Goal: Communication & Community: Answer question/provide support

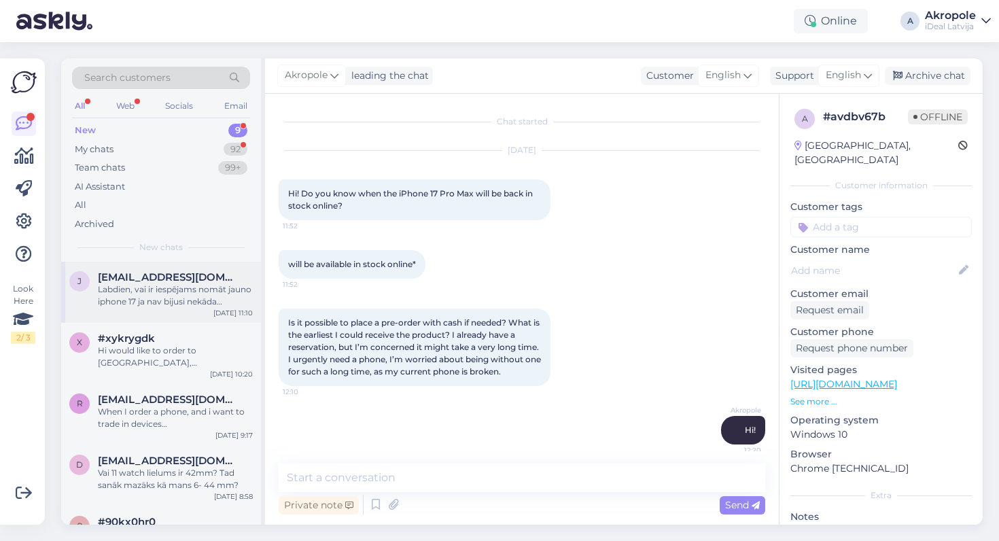
scroll to position [162, 0]
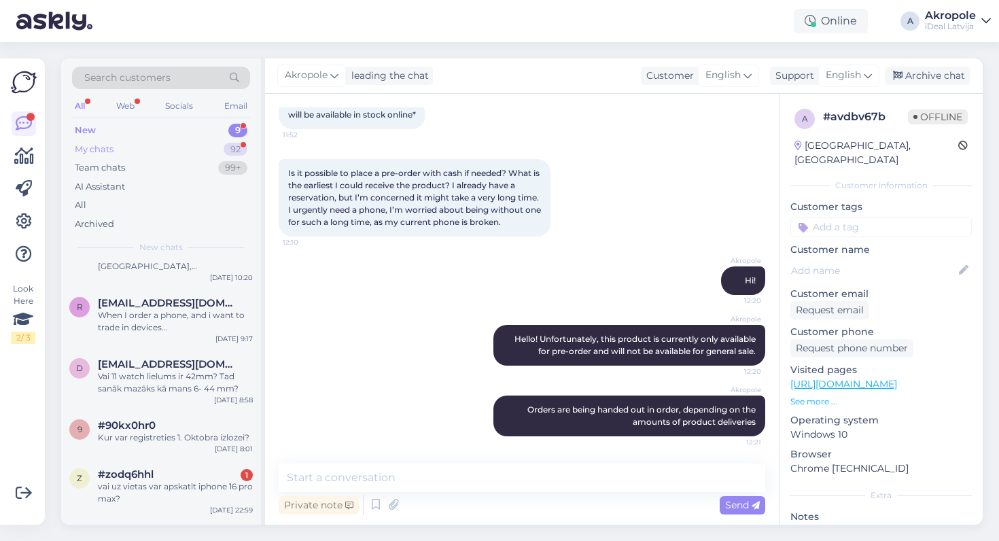
click at [219, 146] on div "My chats 92" at bounding box center [161, 149] width 178 height 19
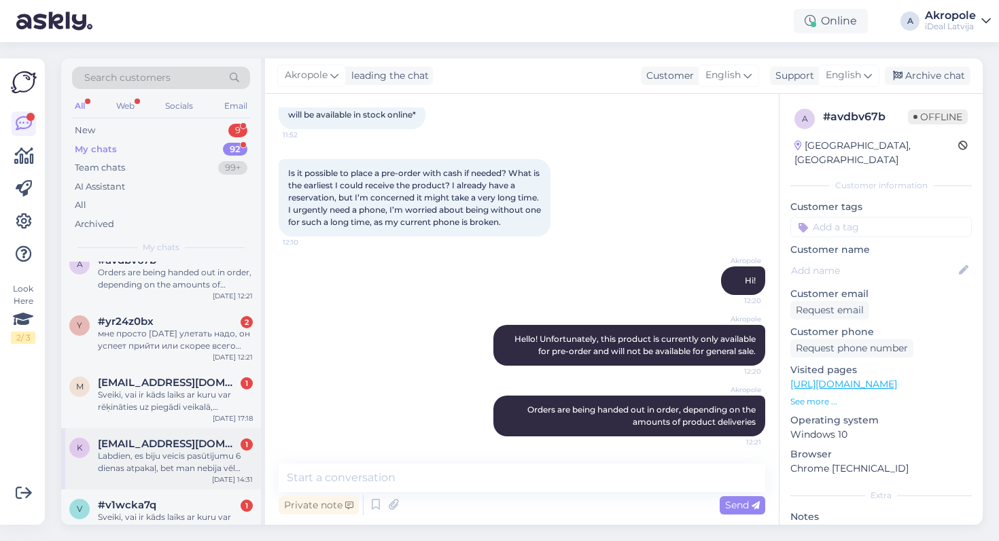
scroll to position [18, 0]
click at [200, 353] on div "y #yr24z0bx 2 мне просто [DATE] улетать надо, он успеет прийти или скорее всего…" at bounding box center [161, 335] width 200 height 61
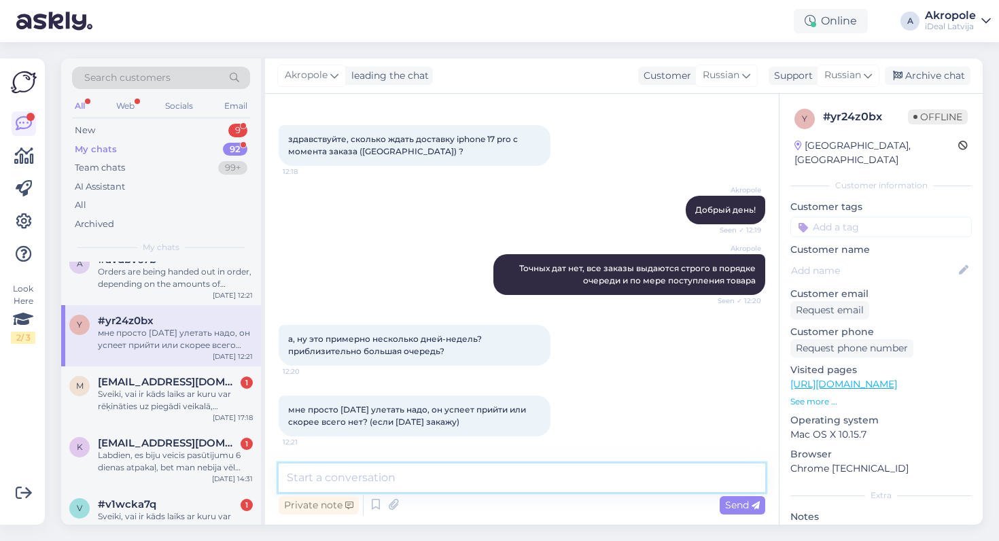
click at [437, 472] on textarea at bounding box center [522, 477] width 487 height 29
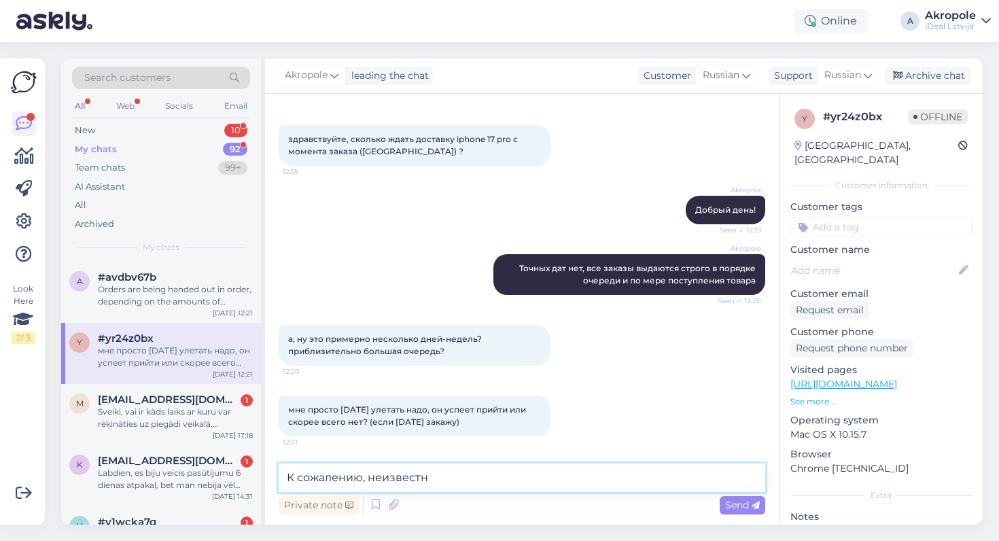
type textarea "К сожалению, неизвестно"
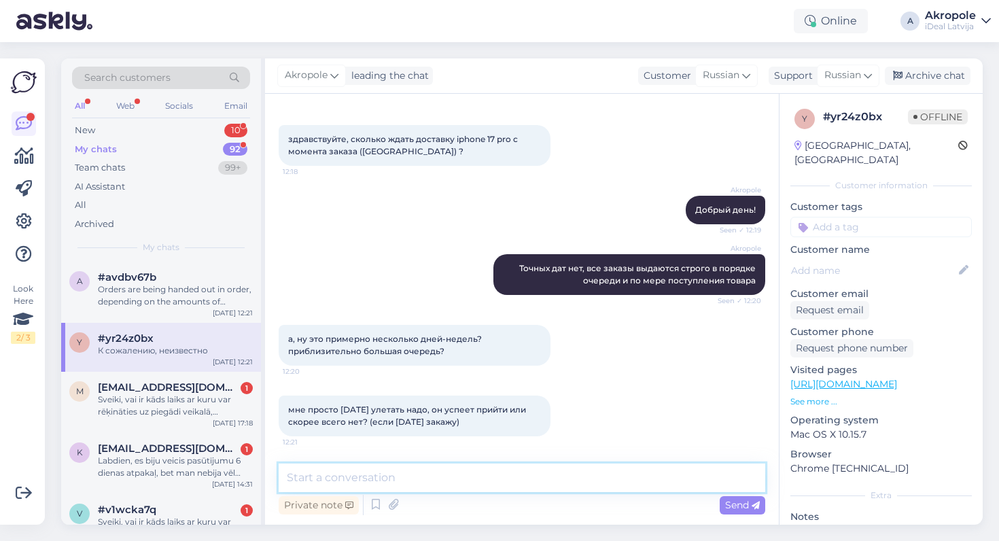
scroll to position [113, 0]
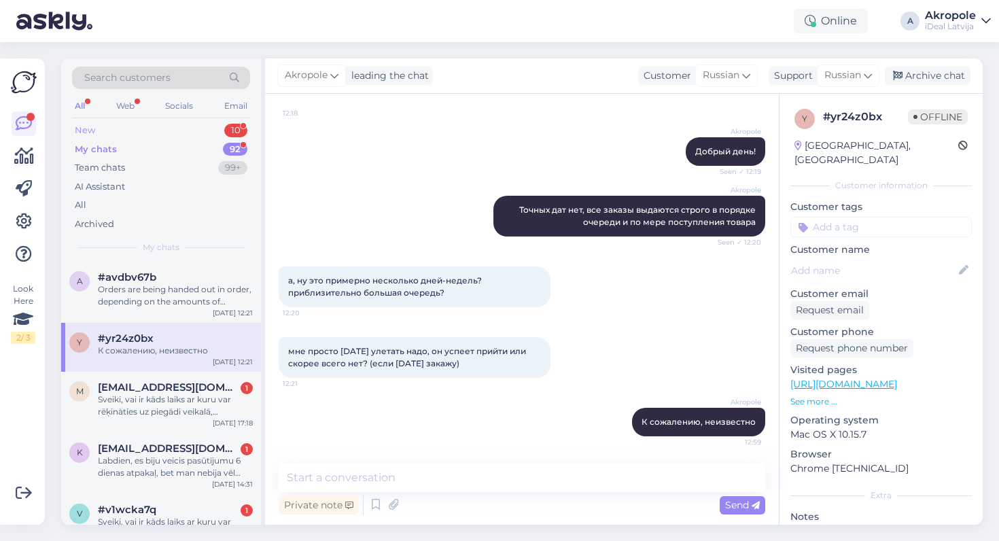
click at [225, 128] on div "10" at bounding box center [235, 131] width 23 height 14
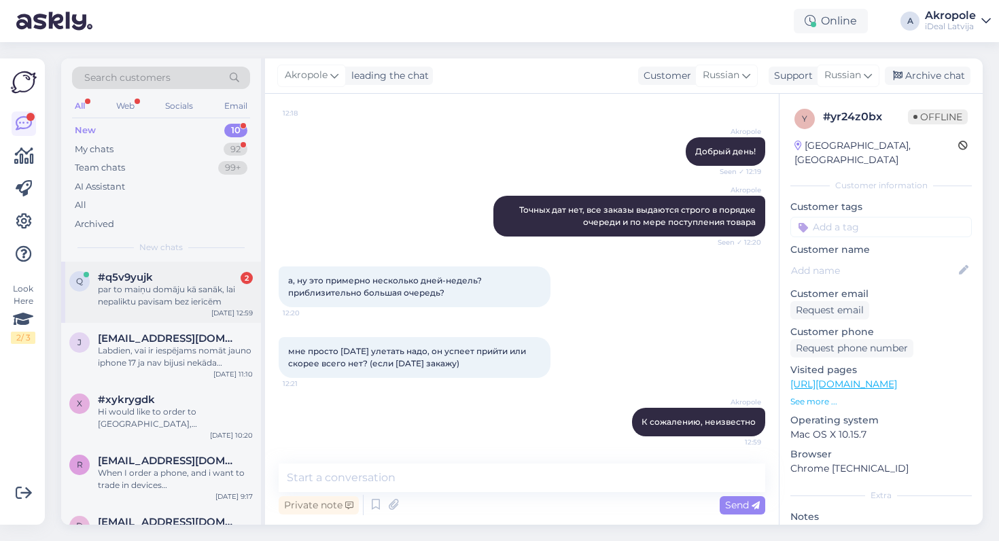
click at [210, 287] on div "par to maiņu domāju kā sanāk, lai nepaliktu pavisam bez ierīcēm" at bounding box center [175, 295] width 155 height 24
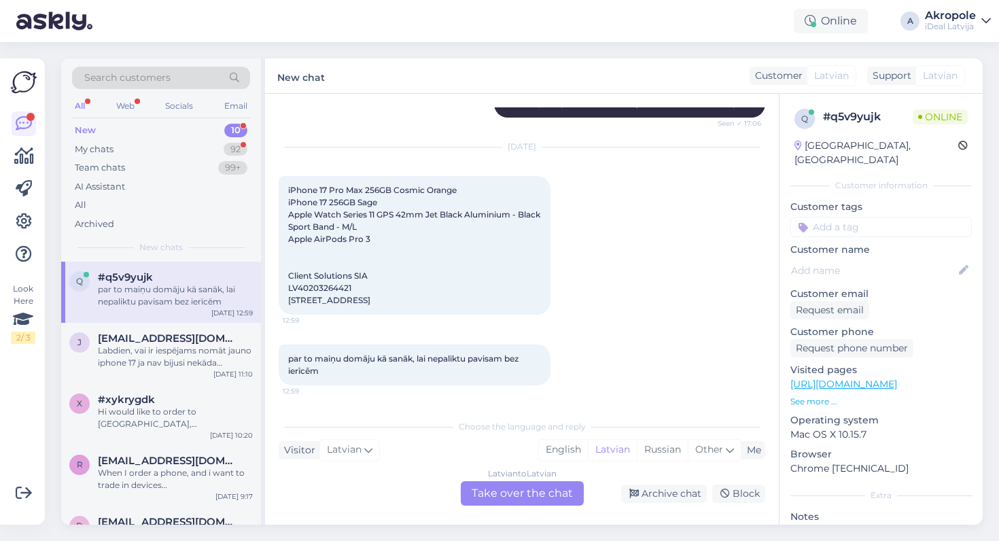
scroll to position [585, 0]
click at [514, 492] on div "Latvian to Latvian Take over the chat" at bounding box center [522, 493] width 123 height 24
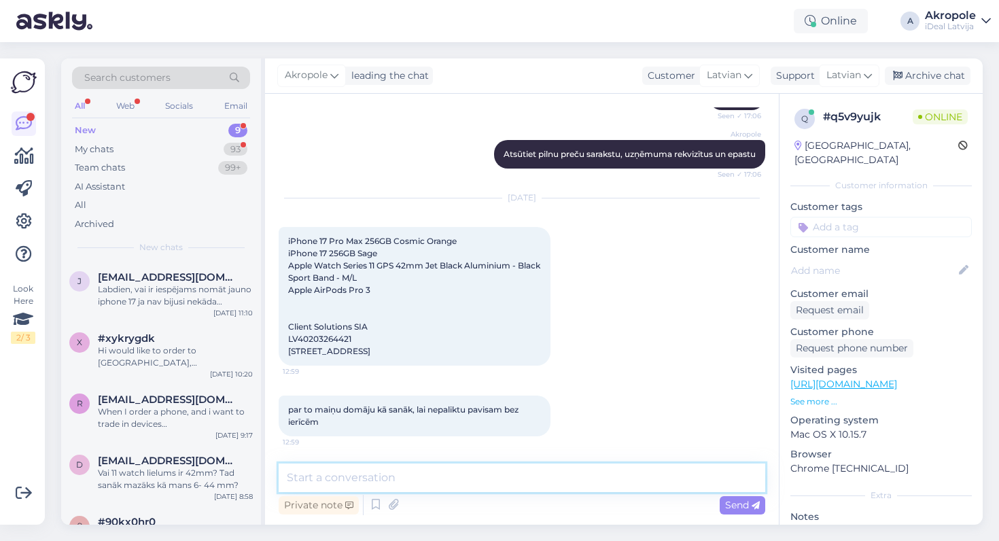
click at [466, 480] on textarea at bounding box center [522, 477] width 487 height 29
type textarea "Ф"
type textarea "Atsūtiet lūdzu savu tel. numuru, lai mēs varētu ātrāk visu izrunāt :)"
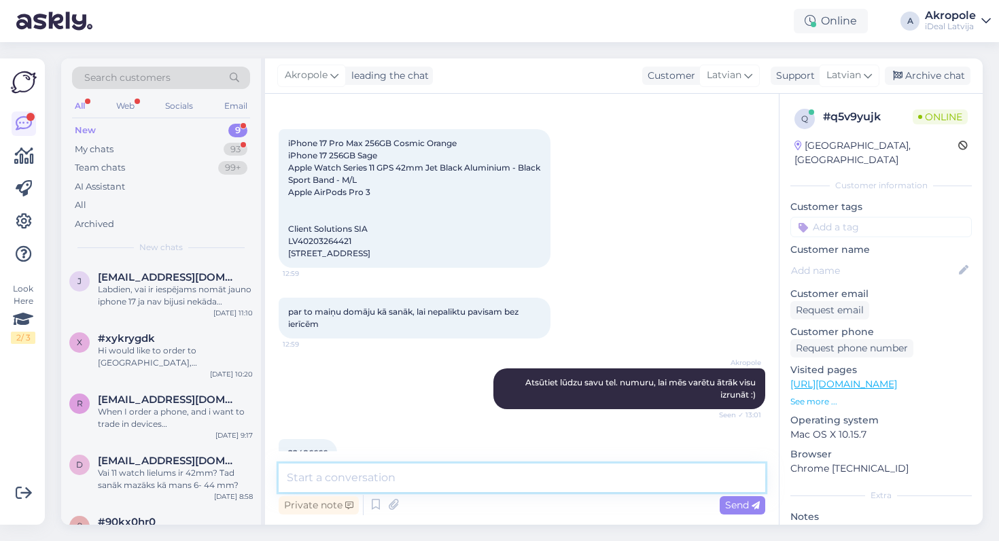
scroll to position [591, 0]
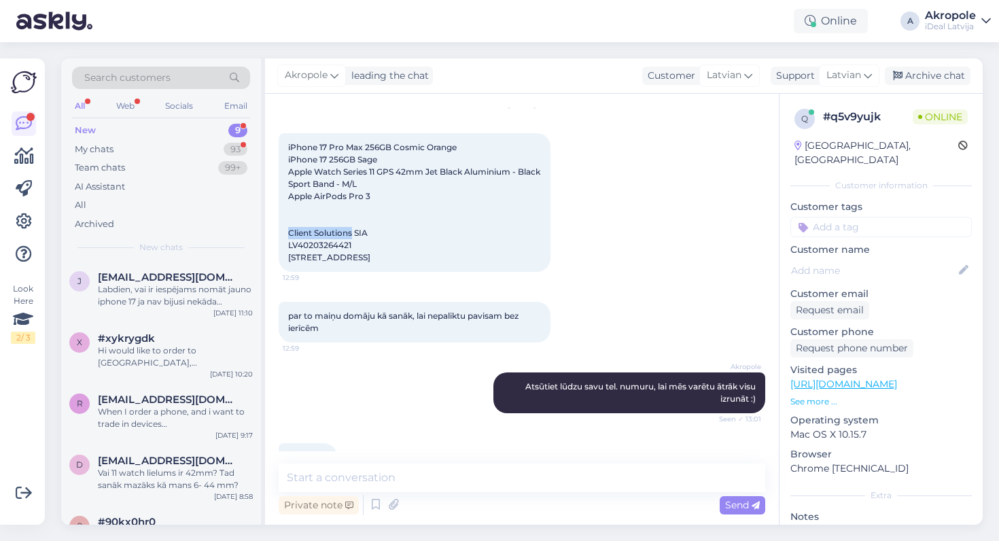
drag, startPoint x: 289, startPoint y: 248, endPoint x: 353, endPoint y: 247, distance: 64.6
click at [353, 247] on span "iPhone 17 Pro Max 256GB Cosmic Orange iPhone 17 256GB Sage Apple Watch Series 1…" at bounding box center [415, 202] width 254 height 120
copy span "Client Solutions"
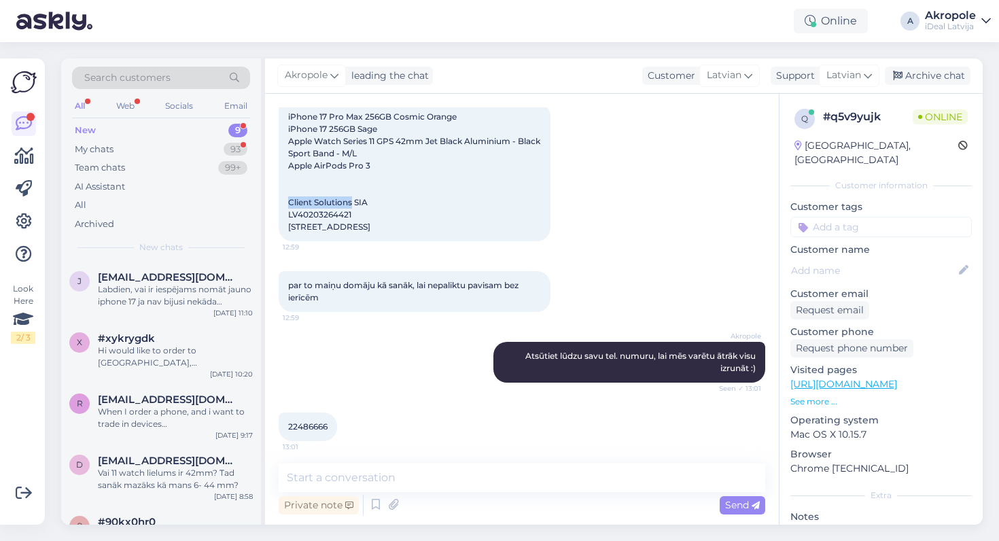
scroll to position [627, 0]
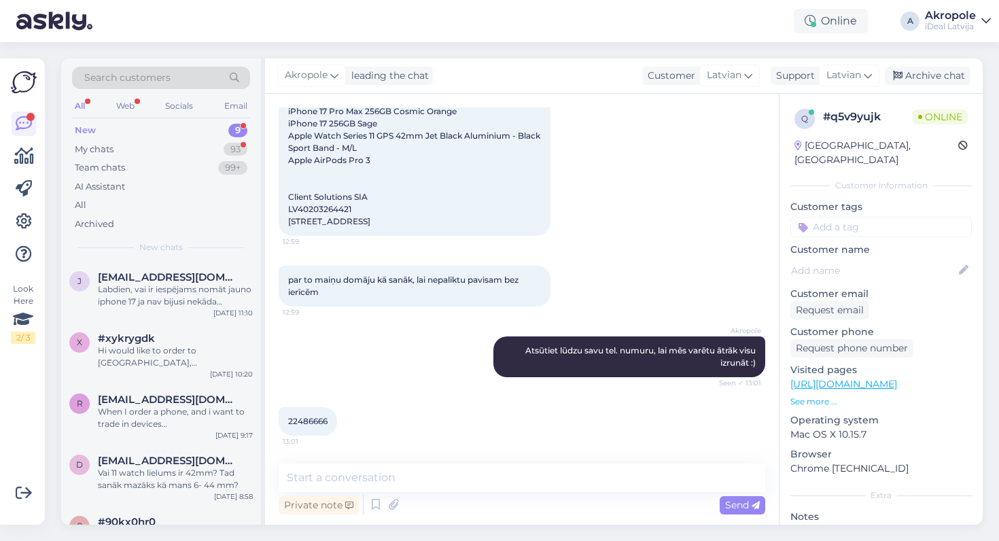
click at [467, 204] on div "iPhone 17 Pro Max 256GB Cosmic Orange iPhone 17 256GB Sage Apple Watch Series 1…" at bounding box center [415, 166] width 272 height 139
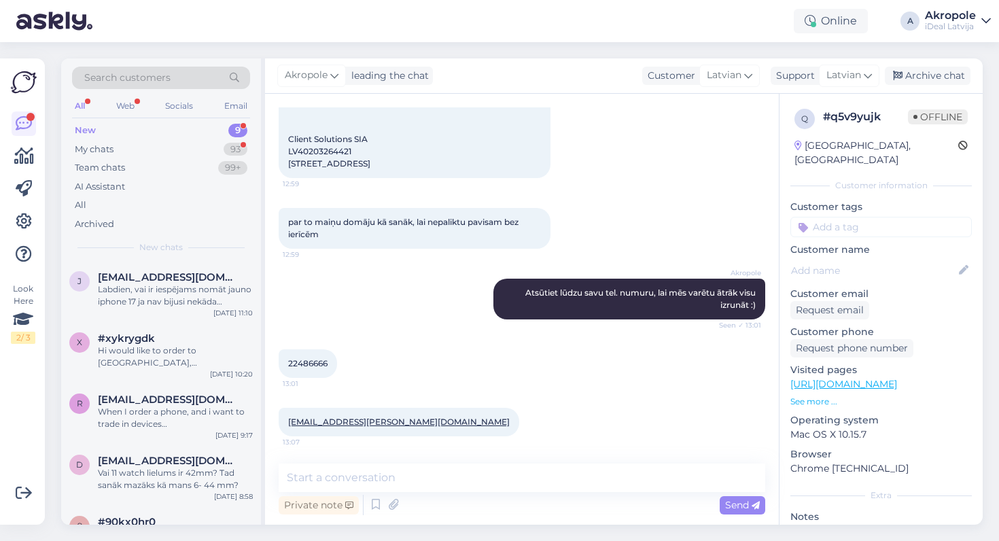
scroll to position [722, 0]
drag, startPoint x: 329, startPoint y: 365, endPoint x: 285, endPoint y: 363, distance: 44.2
click at [285, 364] on div "22486666 13:01" at bounding box center [308, 363] width 58 height 29
copy span "22486666"
drag, startPoint x: 400, startPoint y: 423, endPoint x: 284, endPoint y: 424, distance: 115.5
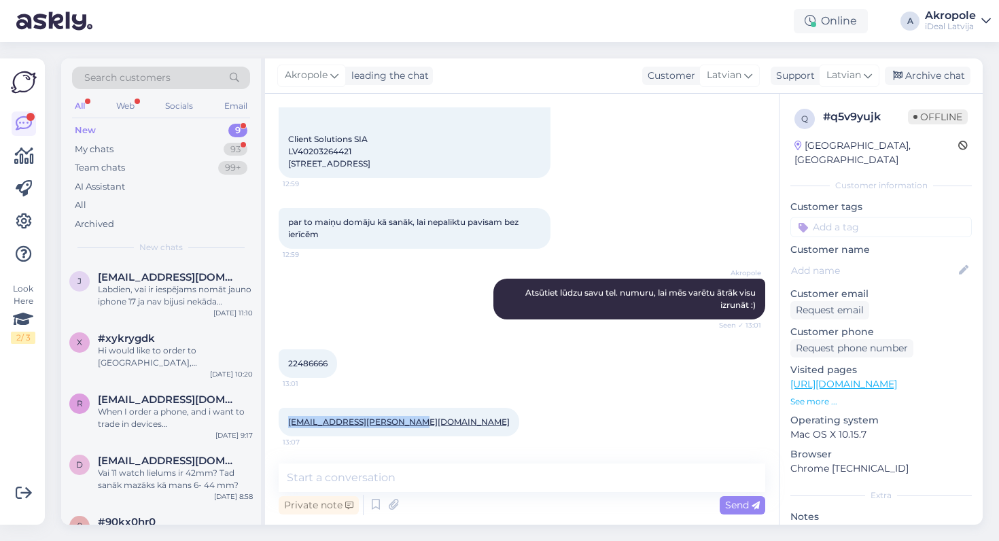
click at [284, 424] on div "[EMAIL_ADDRESS][PERSON_NAME][DOMAIN_NAME] 13:07" at bounding box center [399, 422] width 241 height 29
copy link "[EMAIL_ADDRESS][PERSON_NAME][DOMAIN_NAME]"
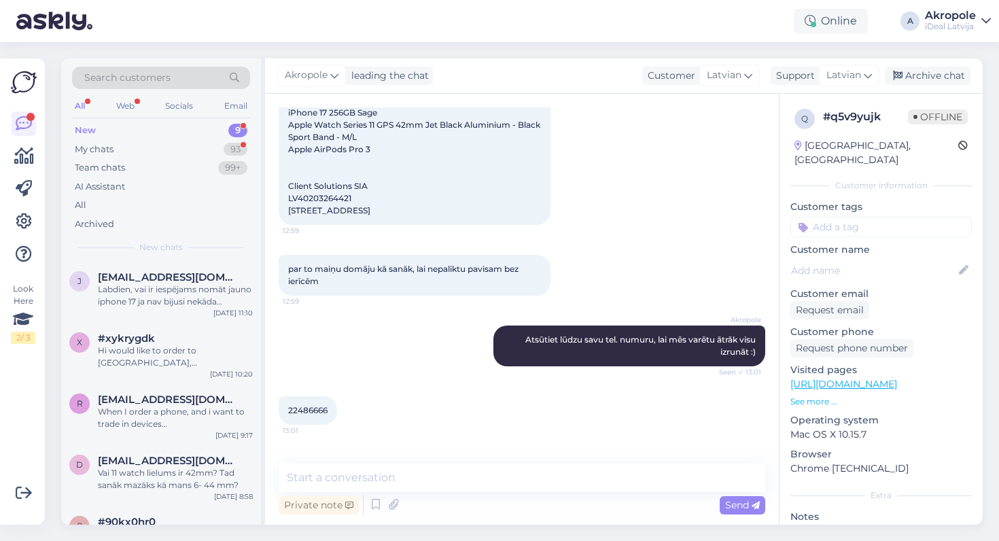
scroll to position [640, 0]
